Goal: Transaction & Acquisition: Purchase product/service

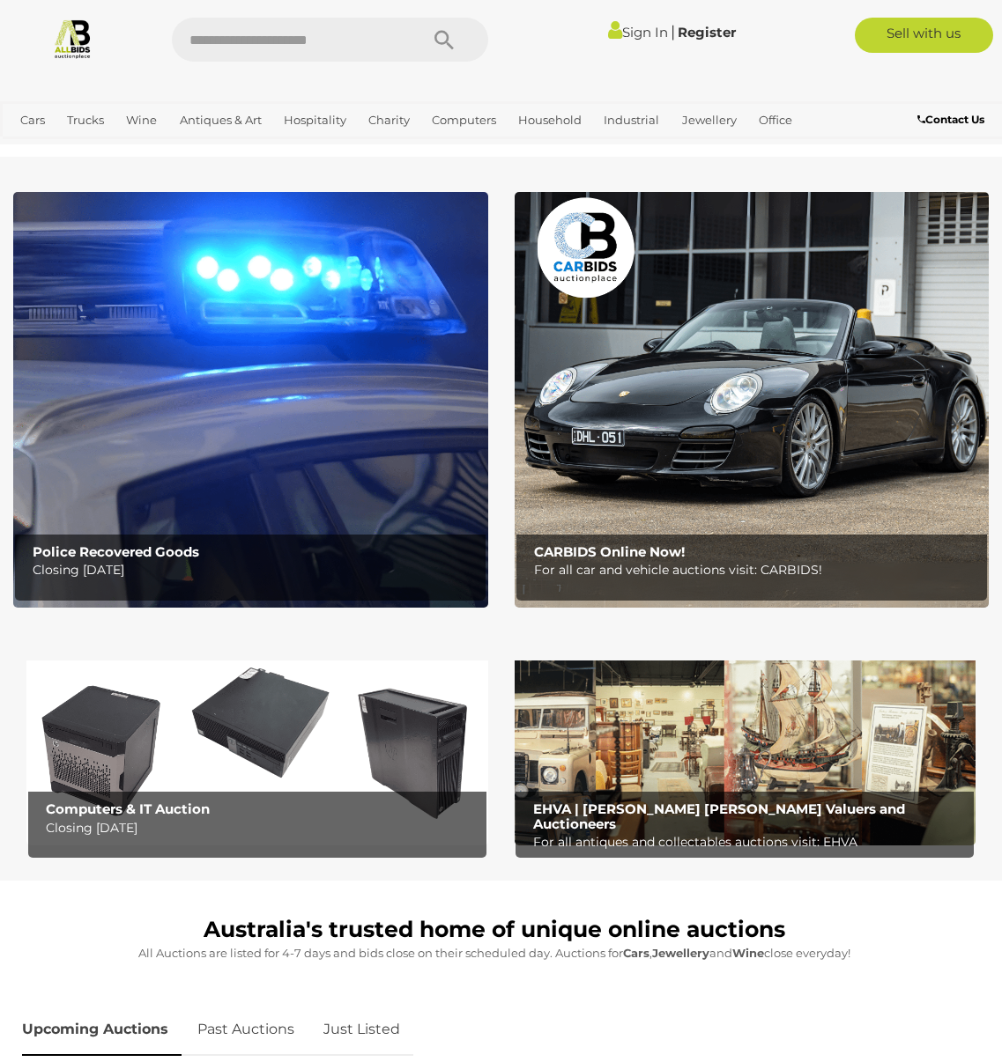
click at [631, 23] on div "Sign In | Register" at bounding box center [623, 32] width 244 height 28
click at [625, 33] on link "Sign In" at bounding box center [638, 32] width 60 height 17
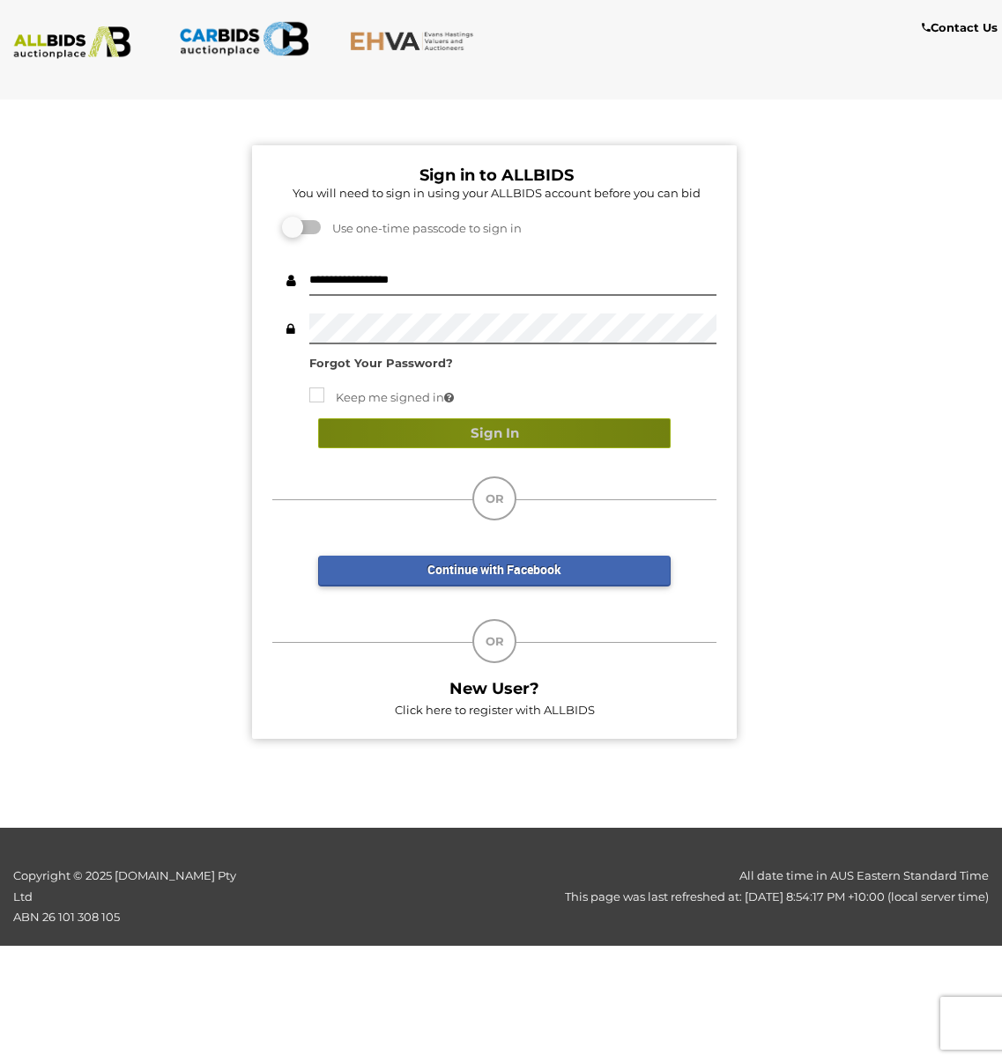
click at [471, 431] on button "Sign In" at bounding box center [494, 433] width 352 height 31
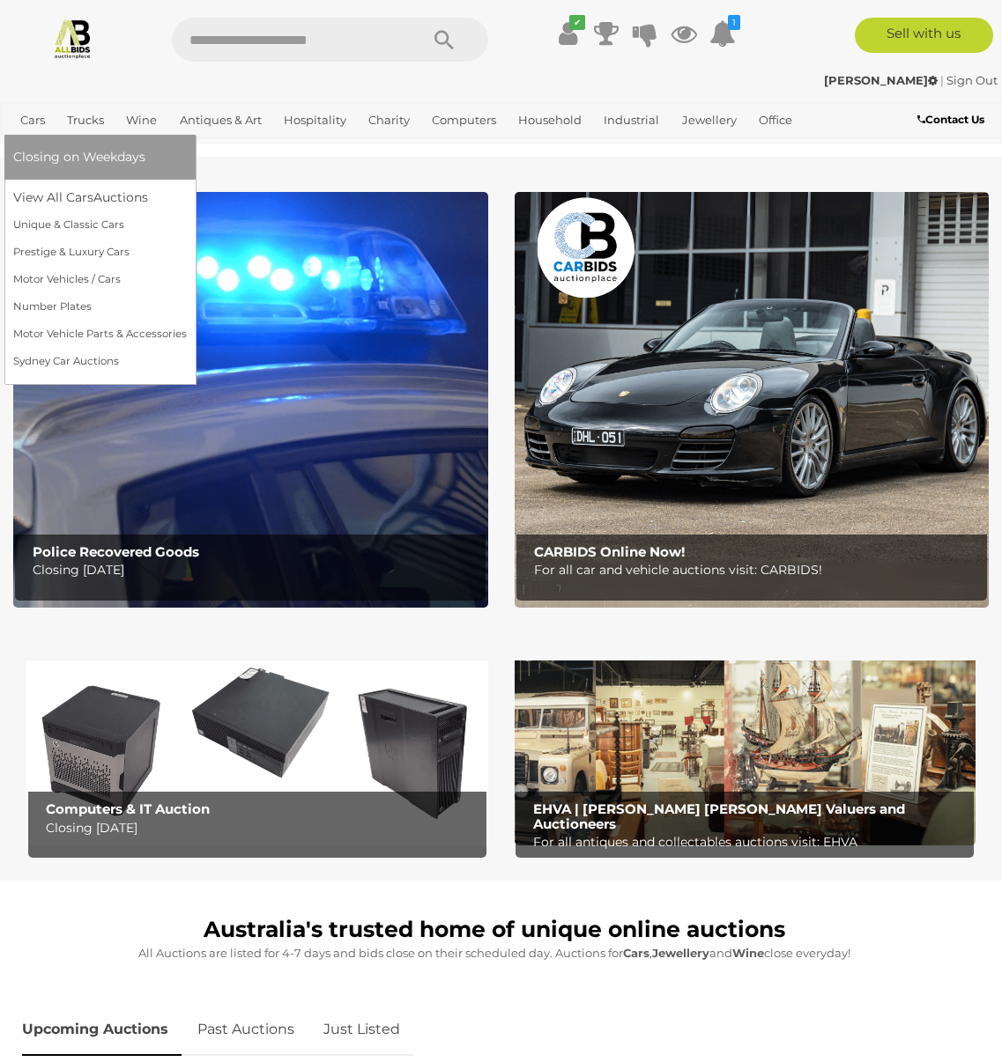
click at [34, 119] on link "Cars" at bounding box center [32, 120] width 39 height 29
click at [78, 192] on link "View All Cars Auctions" at bounding box center [100, 197] width 174 height 27
